Goal: Information Seeking & Learning: Learn about a topic

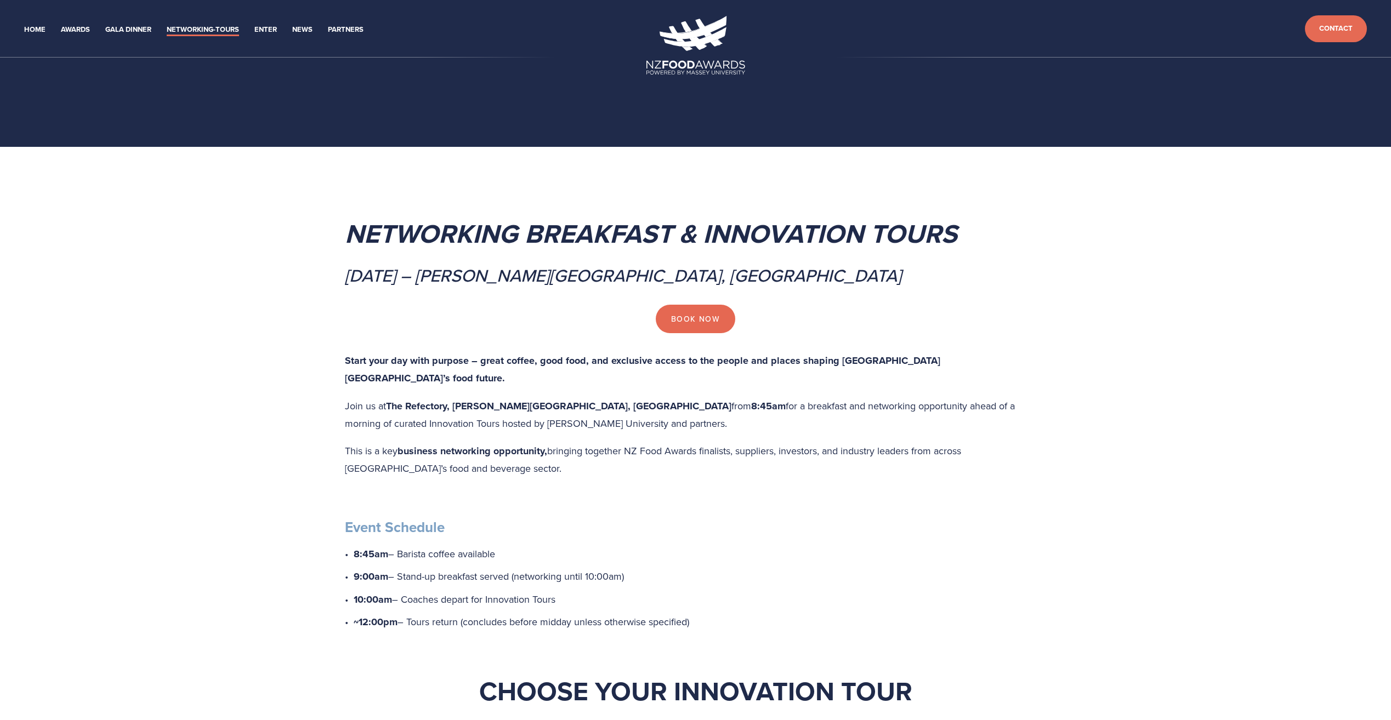
click at [653, 399] on p "Join us at The Refectory, [PERSON_NAME][GEOGRAPHIC_DATA], [GEOGRAPHIC_DATA] fro…" at bounding box center [696, 414] width 702 height 35
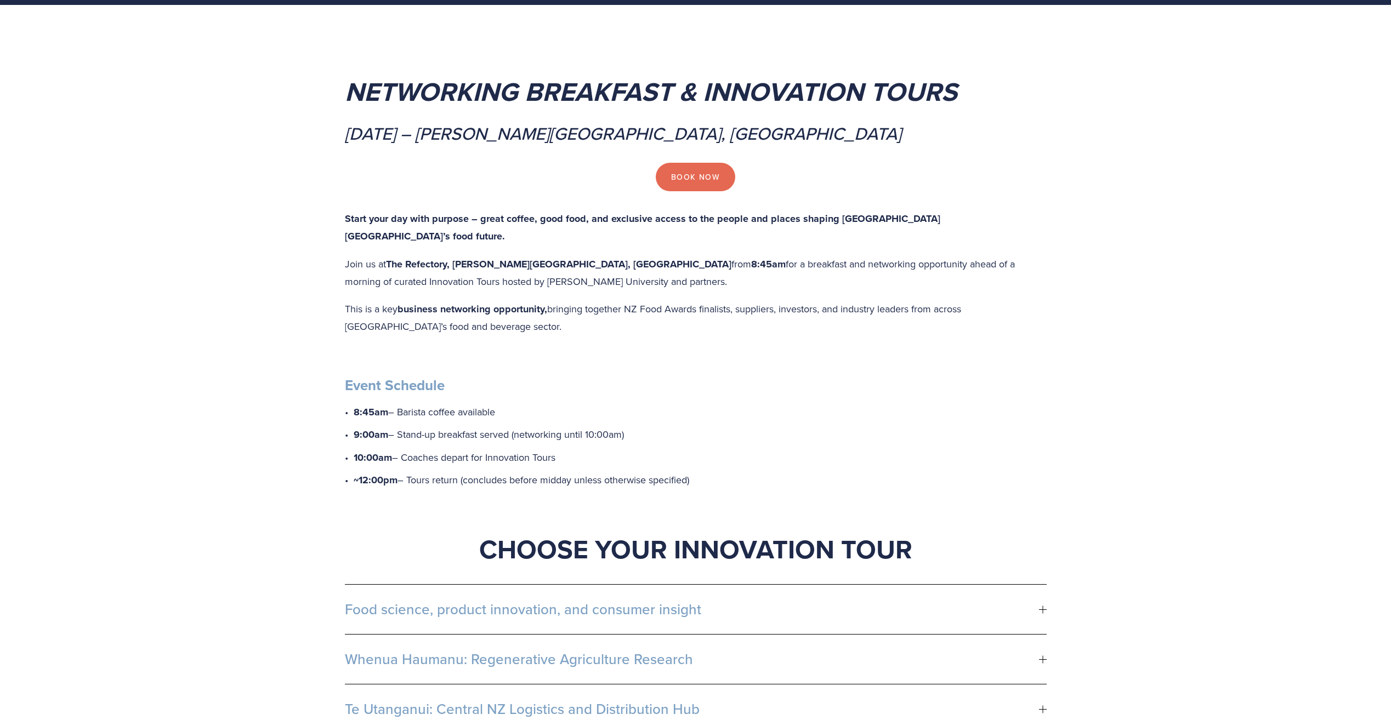
scroll to position [164, 0]
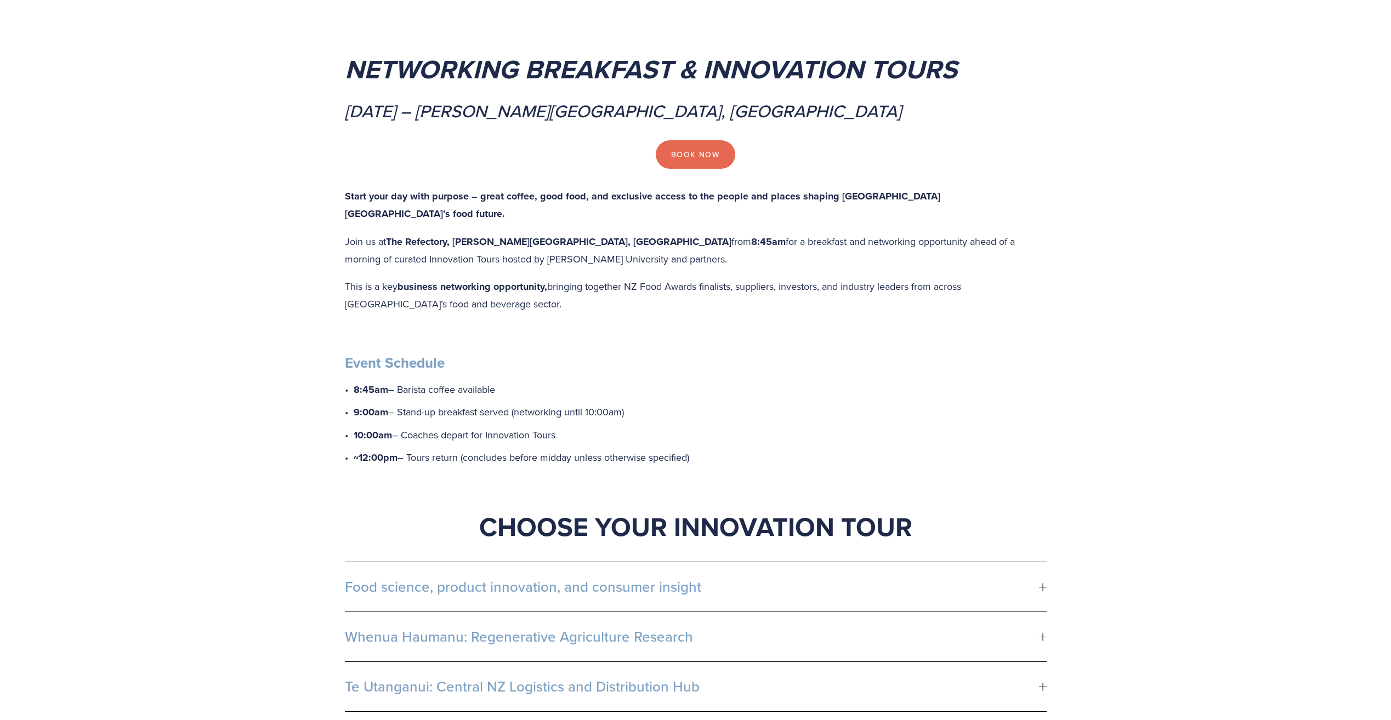
click at [913, 278] on p "This is a key business networking opportunity, bringing together NZ Food Awards…" at bounding box center [696, 295] width 702 height 35
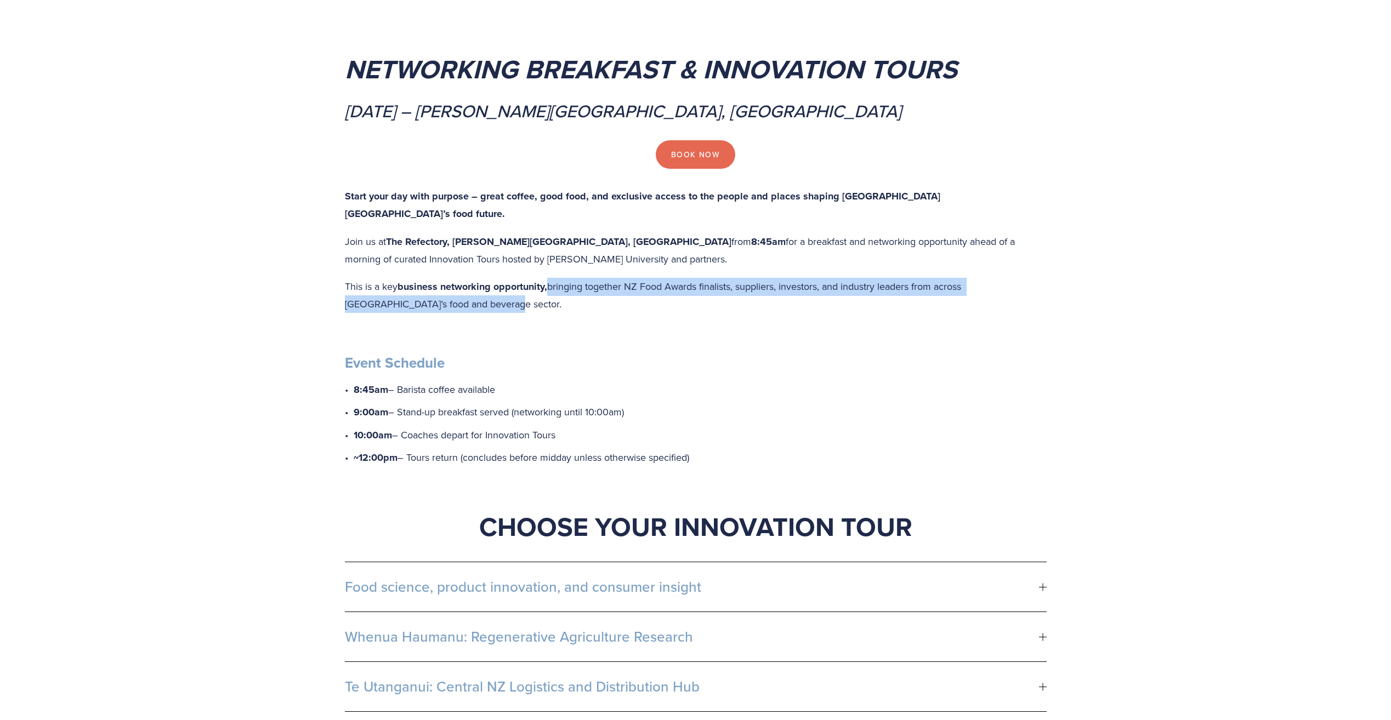
drag, startPoint x: 551, startPoint y: 269, endPoint x: 584, endPoint y: 285, distance: 37.0
click at [584, 285] on p "This is a key business networking opportunity, bringing together NZ Food Awards…" at bounding box center [696, 295] width 702 height 35
copy p "bringing together NZ Food Awards finalists, suppliers, investors, and industry …"
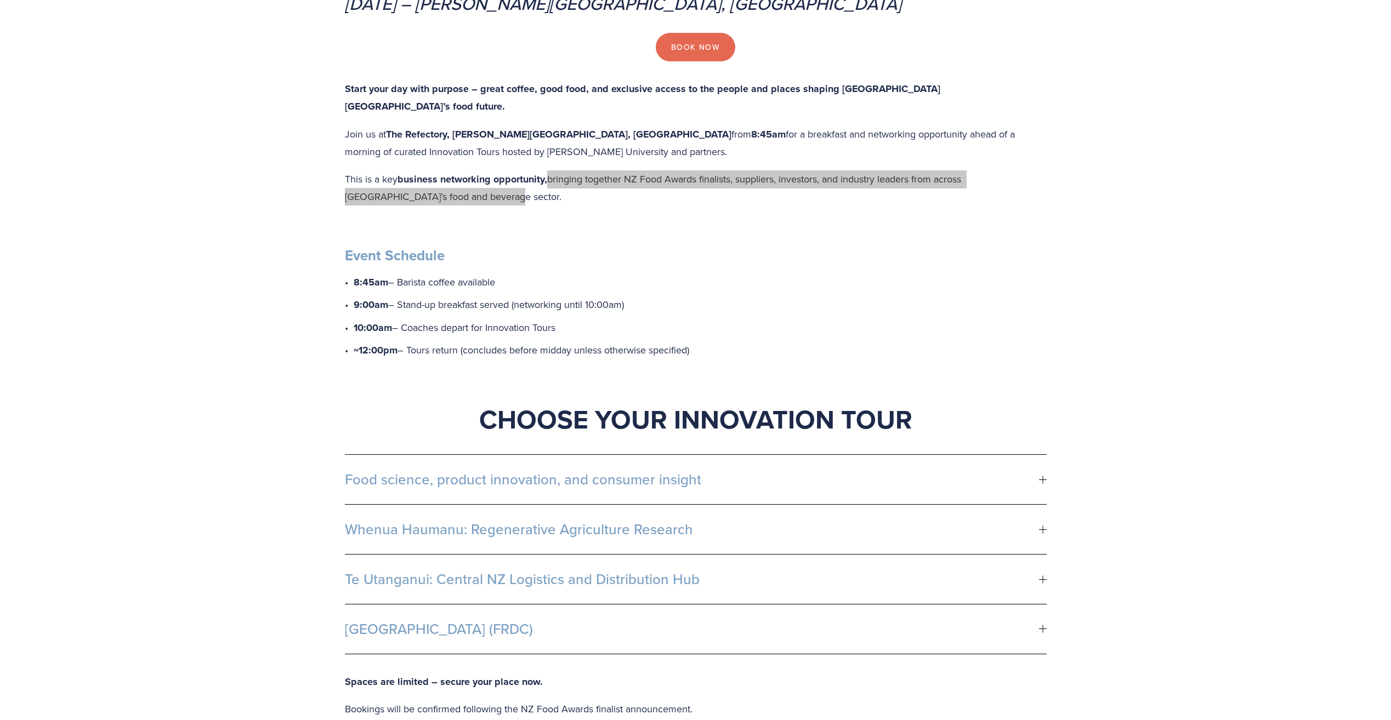
scroll to position [548, 0]
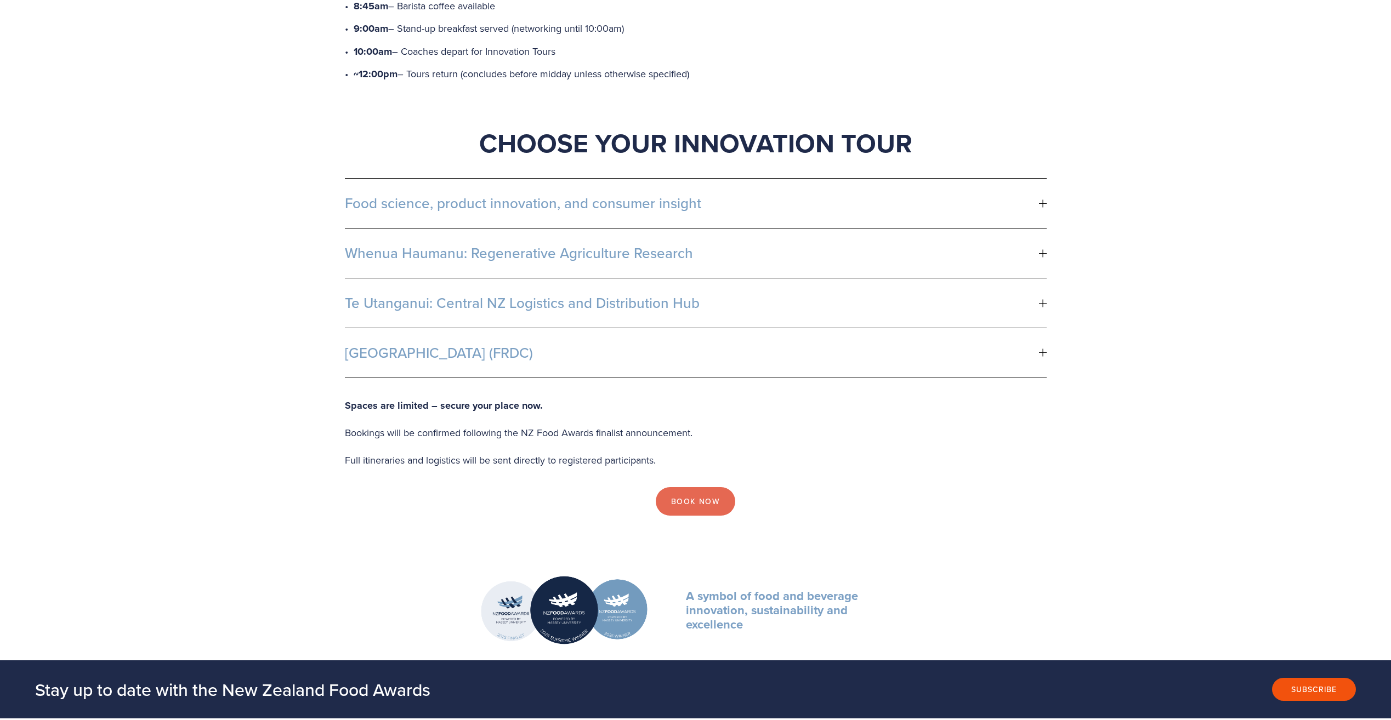
click at [539, 295] on span "Te Utanganui: Central NZ Logistics and Distribution Hub" at bounding box center [692, 303] width 694 height 16
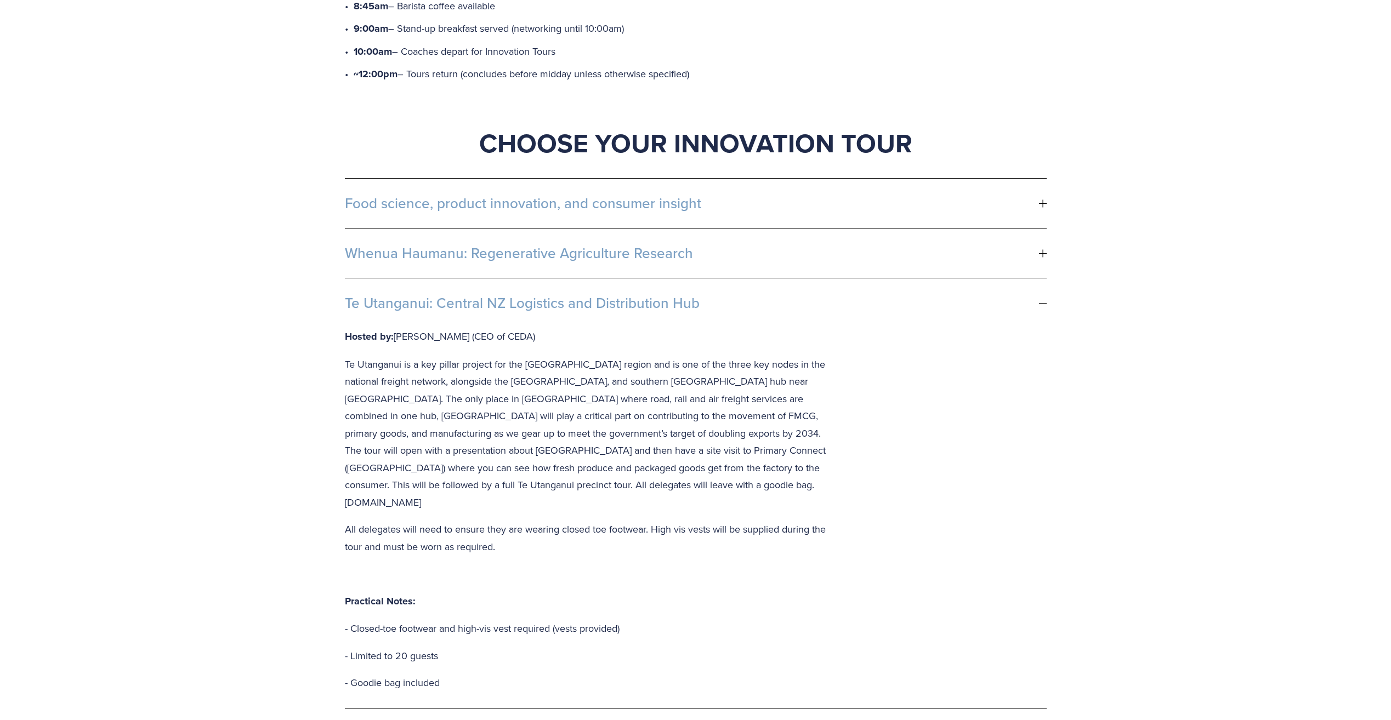
click at [277, 307] on div "Networking Breakfast & Innovation Tours [DATE] – [PERSON_NAME][GEOGRAPHIC_DATA]…" at bounding box center [695, 270] width 1391 height 1342
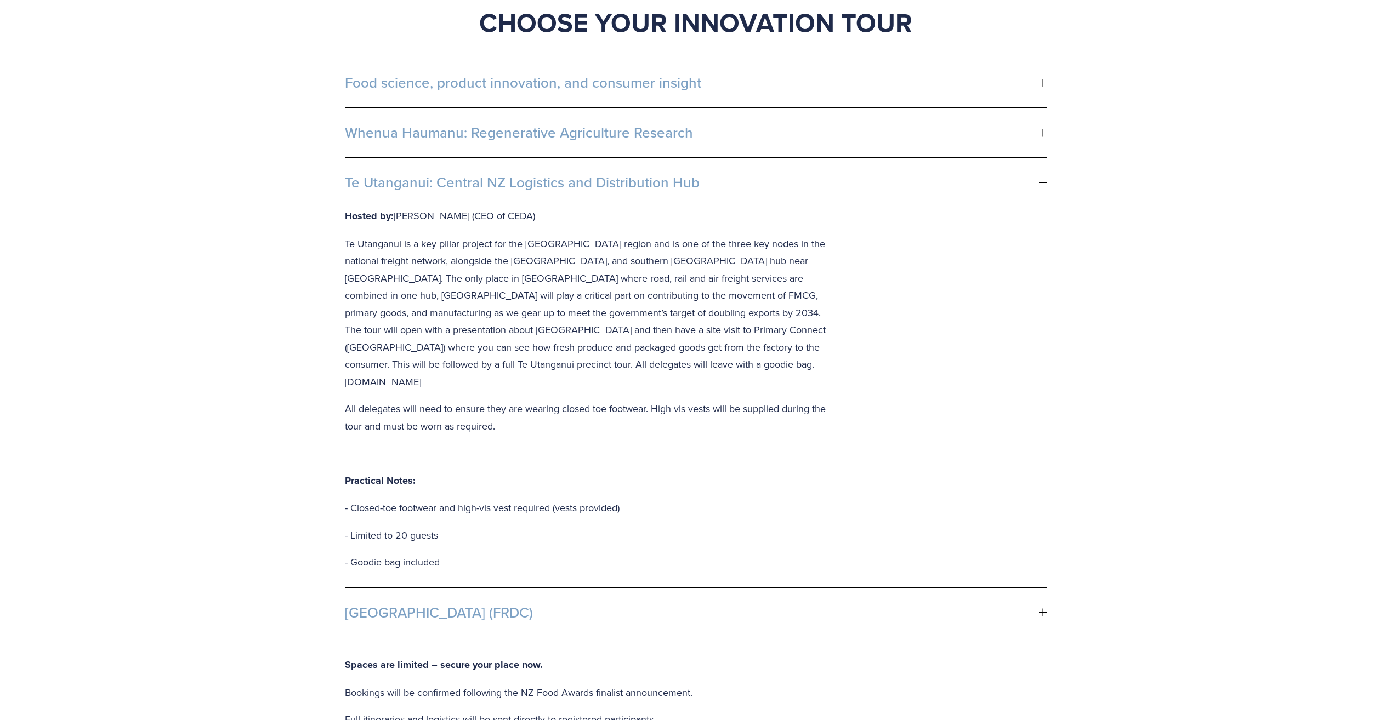
scroll to position [932, 0]
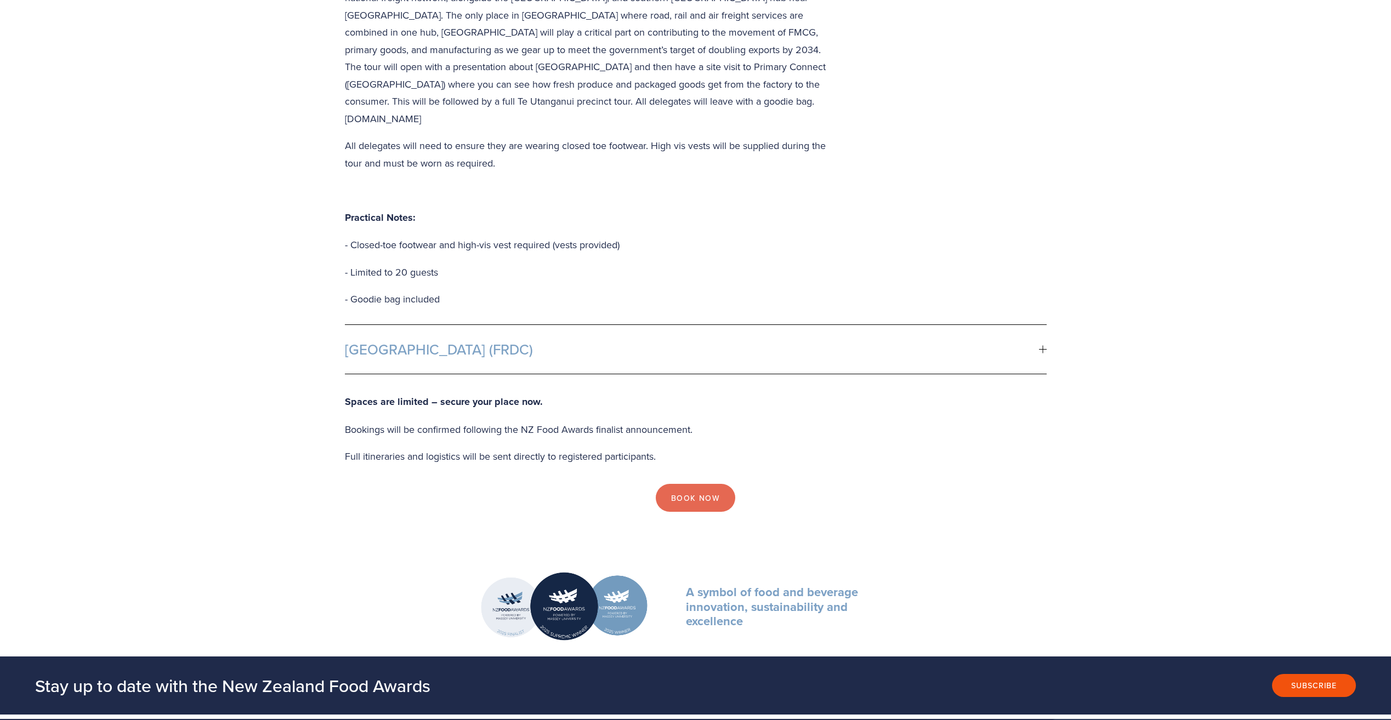
click at [461, 342] on span "[GEOGRAPHIC_DATA] (FRDC)" at bounding box center [692, 350] width 694 height 16
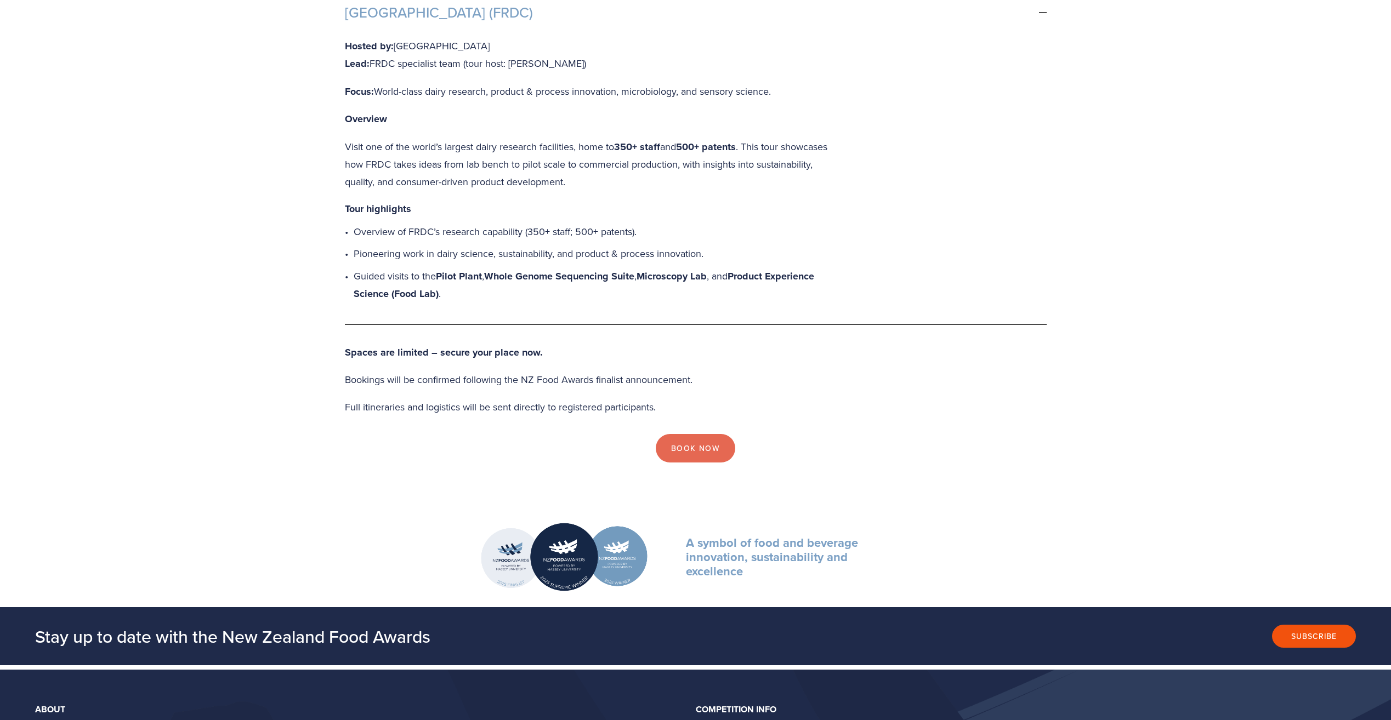
scroll to position [822, 0]
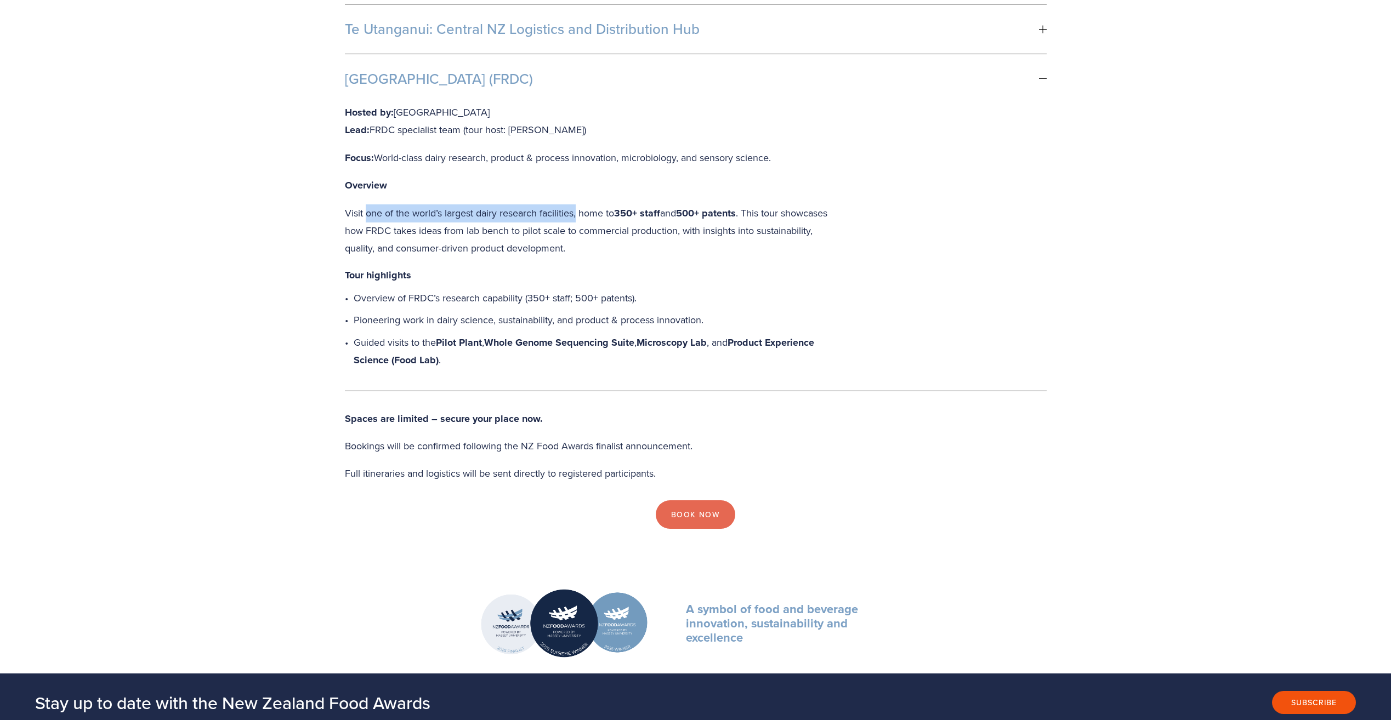
drag, startPoint x: 366, startPoint y: 196, endPoint x: 579, endPoint y: 199, distance: 213.3
click at [579, 204] on p "Visit one of the world’s largest dairy research facilities, home to 350+ staff …" at bounding box center [590, 230] width 491 height 53
copy p "one of the world’s largest dairy research facilities,"
